Goal: Information Seeking & Learning: Find specific fact

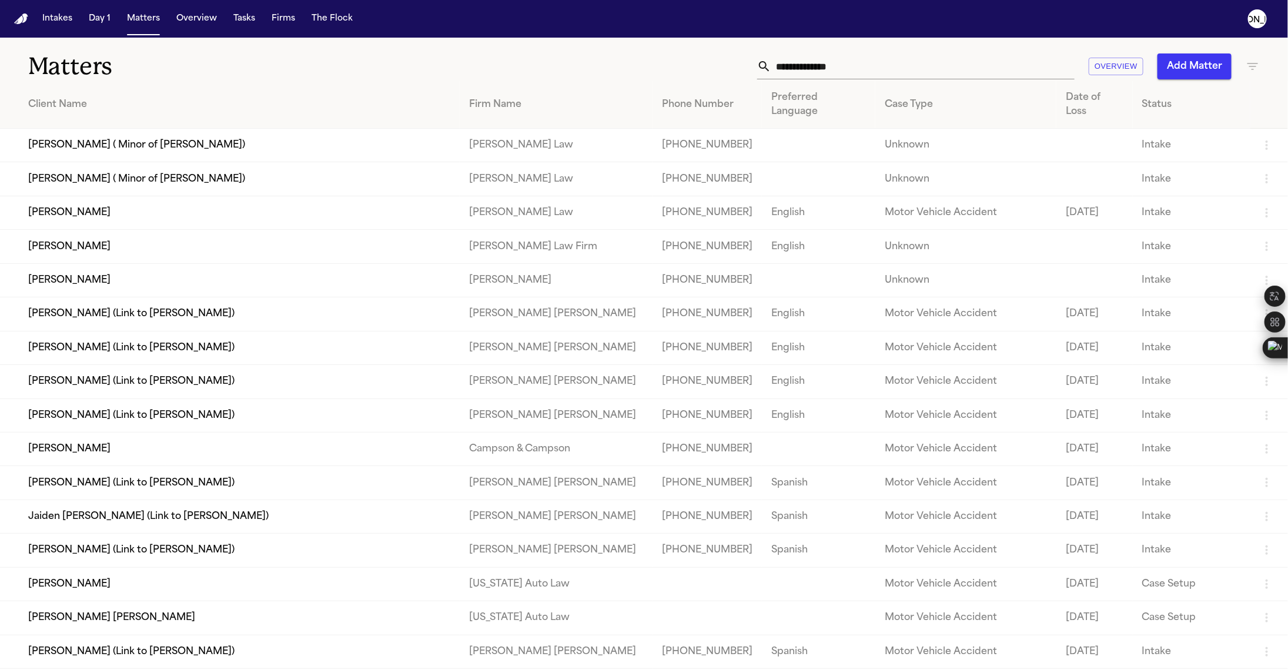
click at [882, 79] on input "text" at bounding box center [922, 66] width 303 height 26
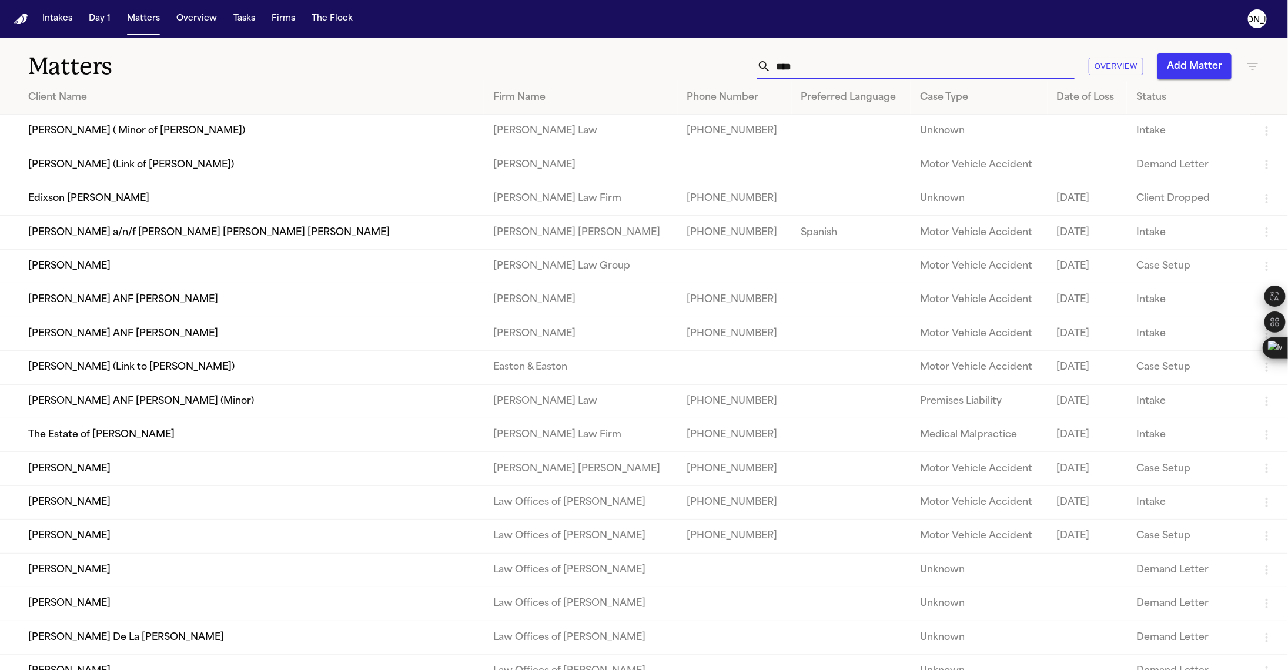
type input "****"
click at [184, 283] on td "[PERSON_NAME]" at bounding box center [242, 266] width 484 height 34
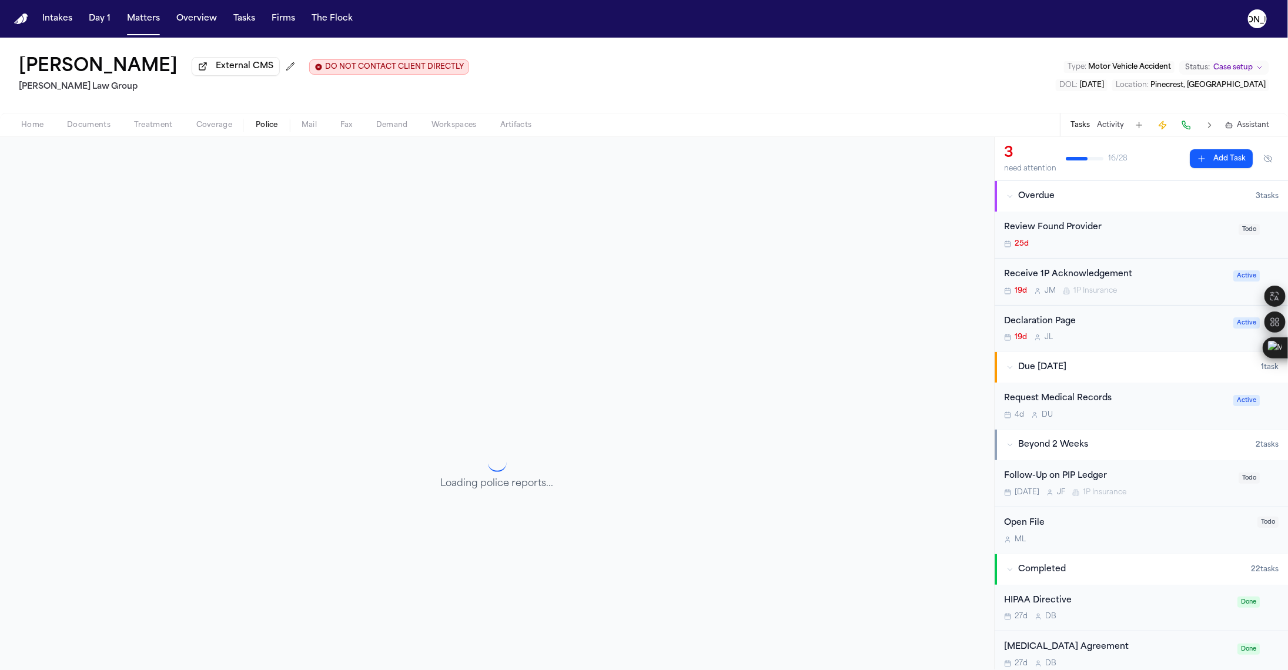
click at [263, 124] on span "Police" at bounding box center [267, 124] width 22 height 9
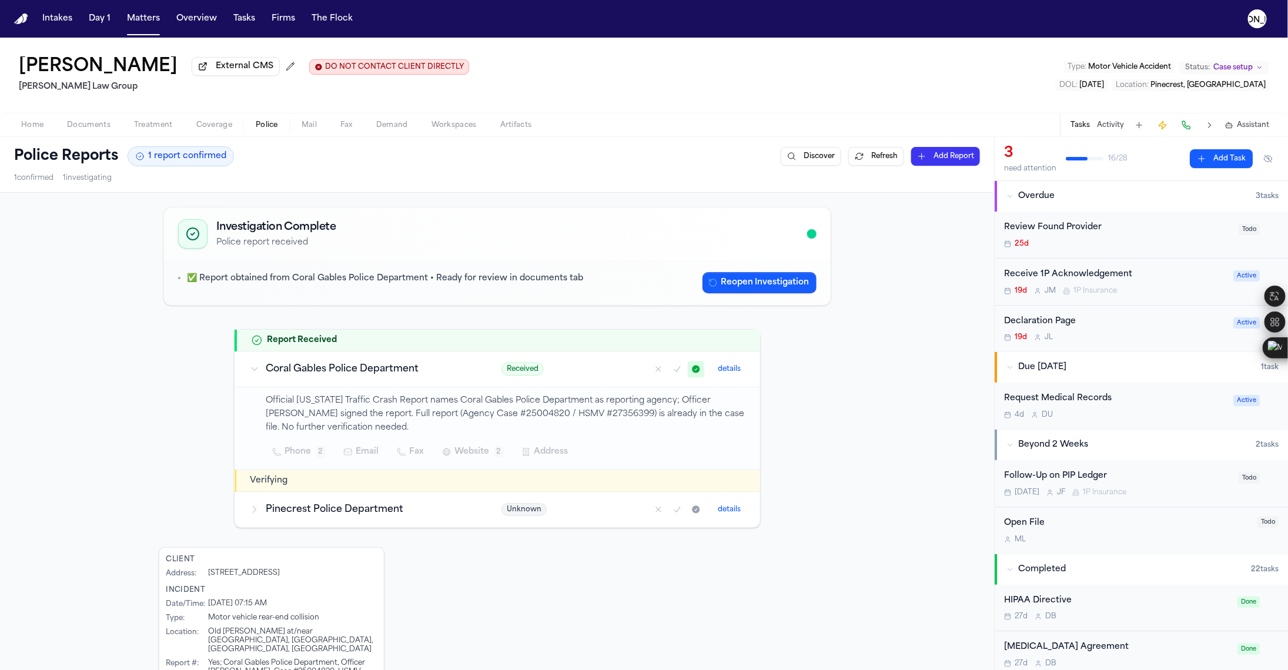
click at [327, 504] on h3 "Pinecrest Police Department" at bounding box center [369, 510] width 207 height 14
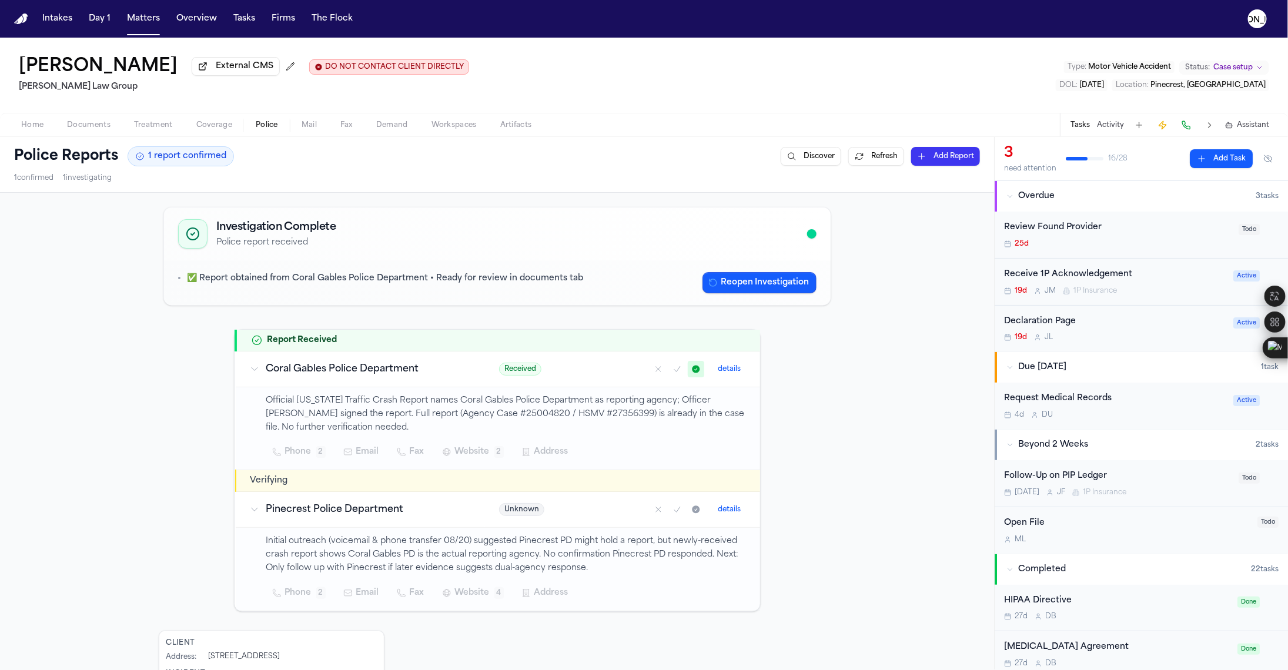
click at [321, 418] on p "Official [US_STATE] Traffic Crash Report names Coral Gables Police Department a…" at bounding box center [506, 414] width 480 height 40
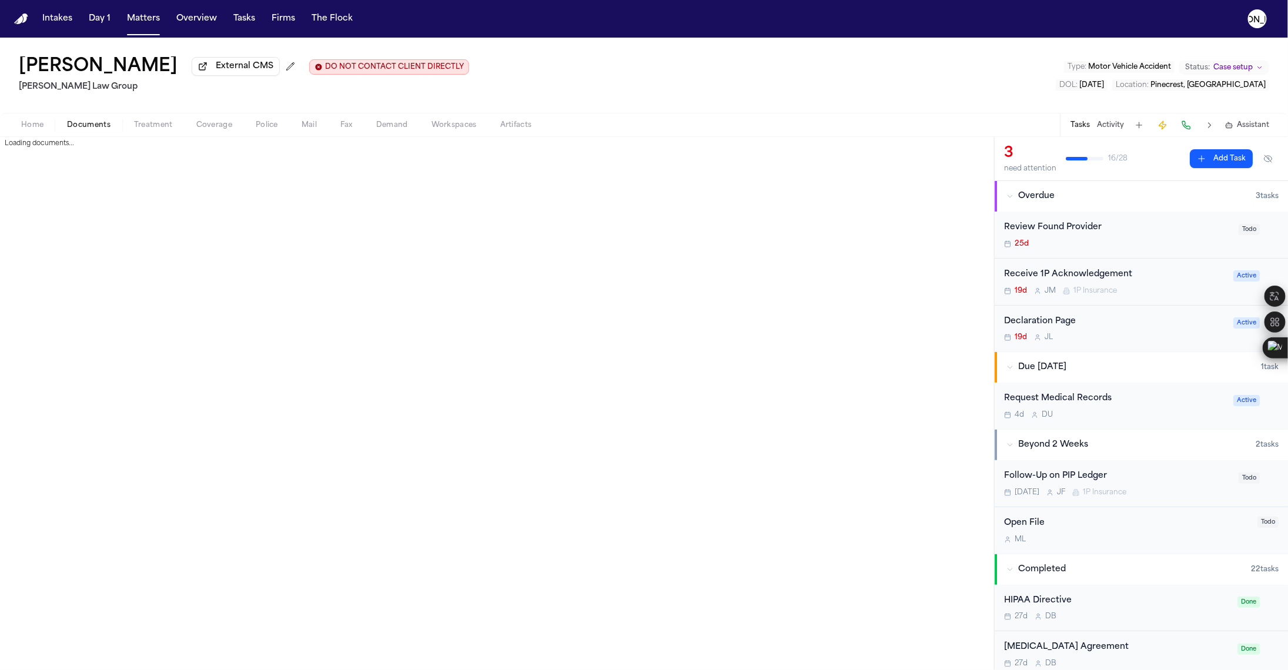
click at [65, 130] on button "Documents" at bounding box center [88, 125] width 67 height 14
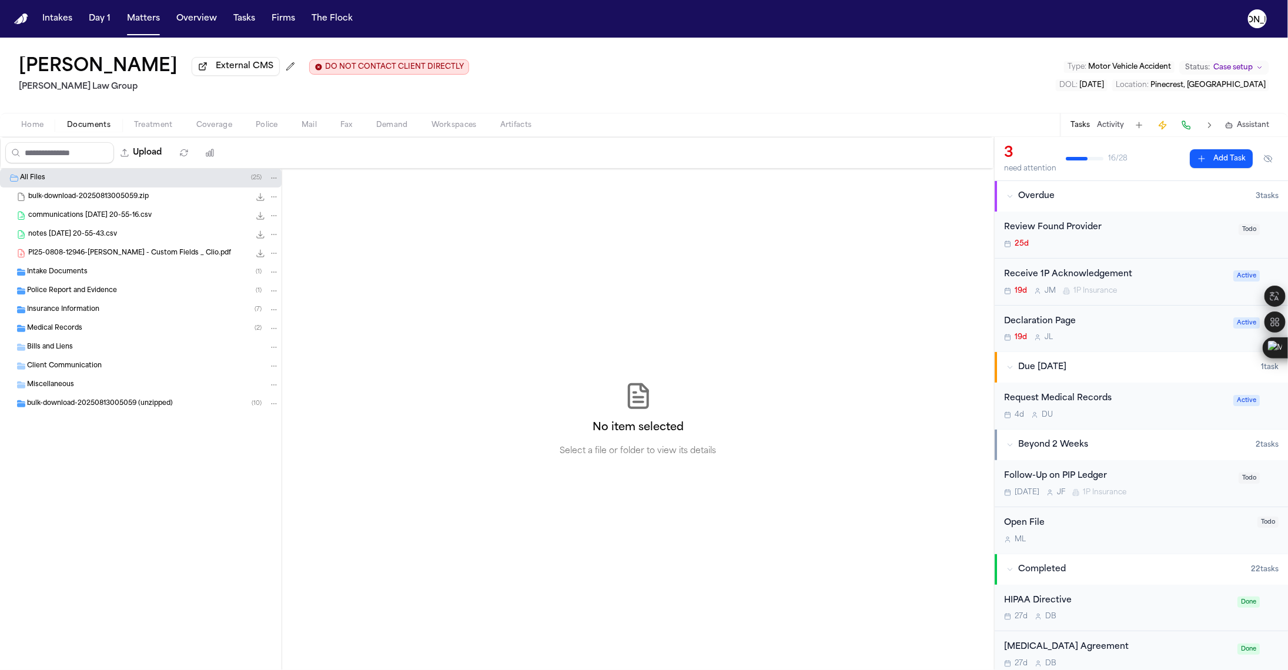
click at [101, 289] on span "Police Report and Evidence" at bounding box center [72, 291] width 90 height 10
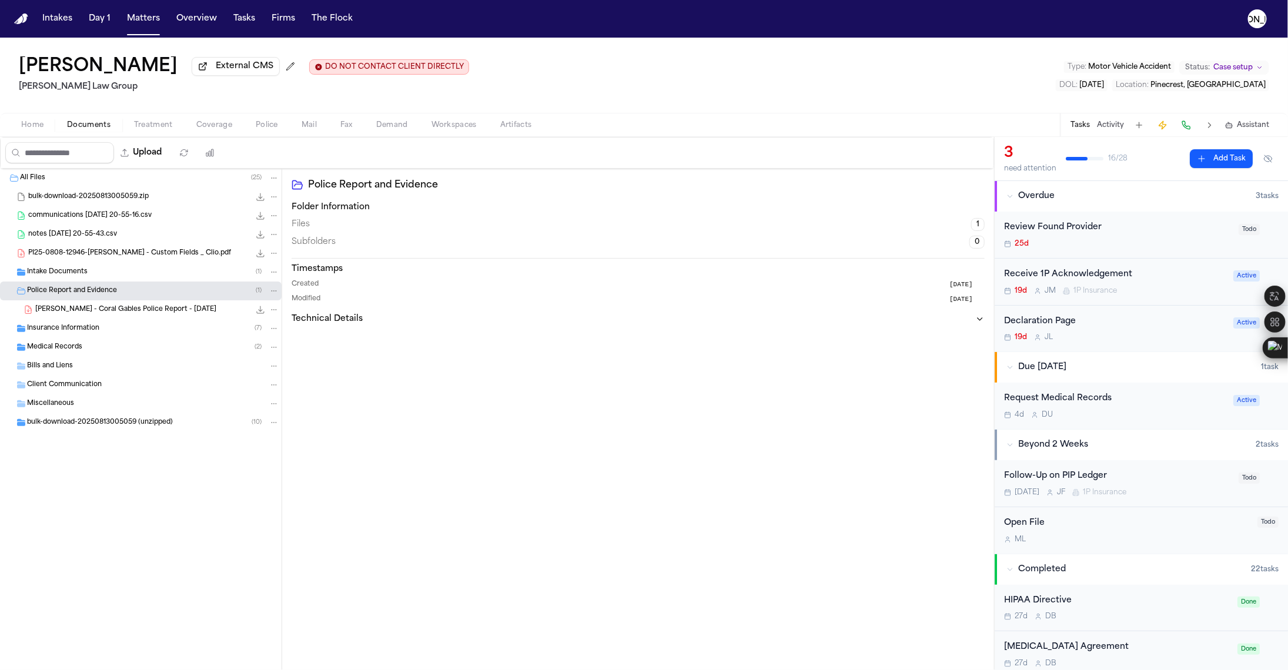
click at [160, 316] on div "[PERSON_NAME] - Coral Gables Police Report - [DATE] 732.9 KB • PDF" at bounding box center [157, 310] width 244 height 12
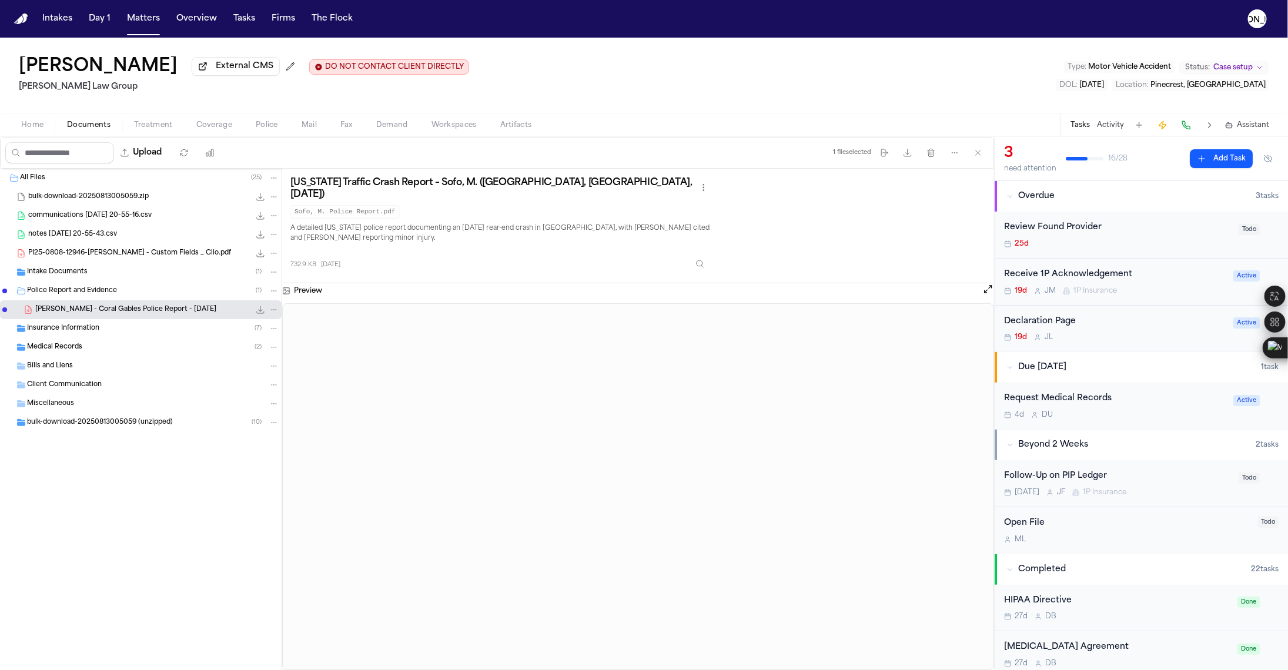
click at [985, 283] on button at bounding box center [988, 290] width 12 height 15
click at [987, 286] on button "Open preview" at bounding box center [988, 289] width 12 height 12
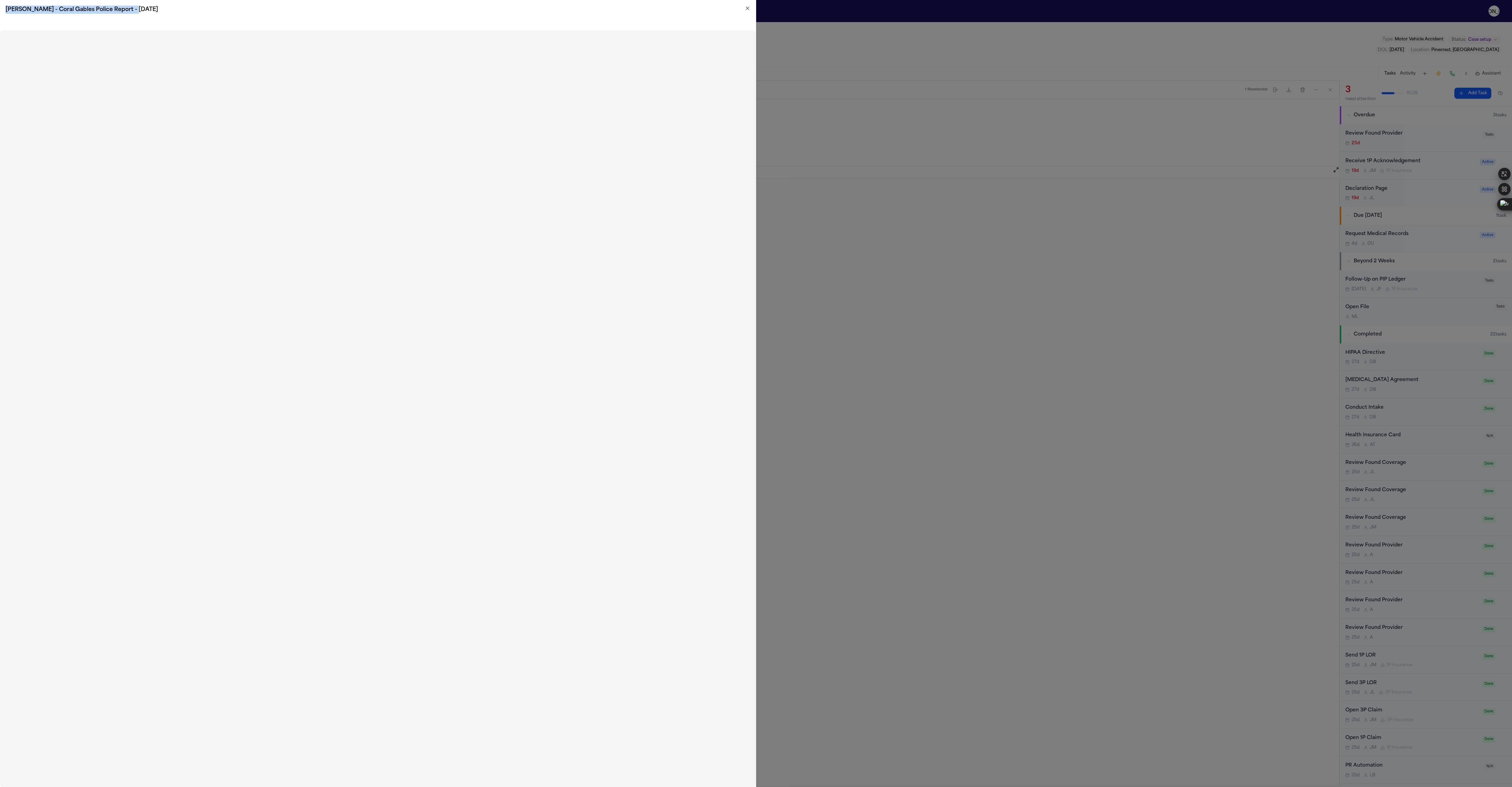
drag, startPoint x: 750, startPoint y: 21, endPoint x: 868, endPoint y: 59, distance: 124.0
click at [755, 58] on body "Intakes Day 1 Matters Overview Tasks Firms The [PERSON_NAME] [PERSON_NAME] Exte…" at bounding box center [756, 394] width 1512 height 787
